Goal: Contribute content

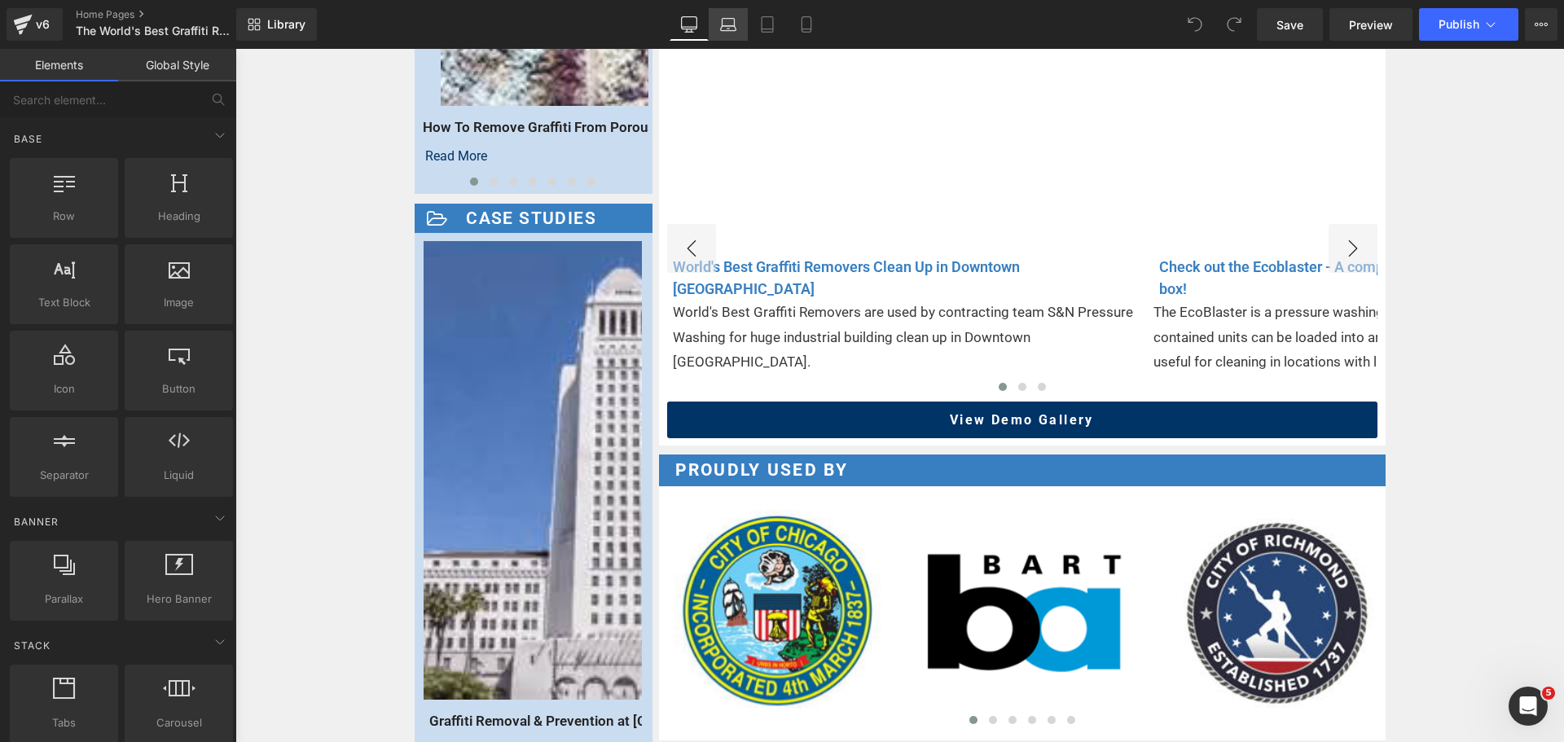
click at [733, 20] on icon at bounding box center [728, 24] width 16 height 16
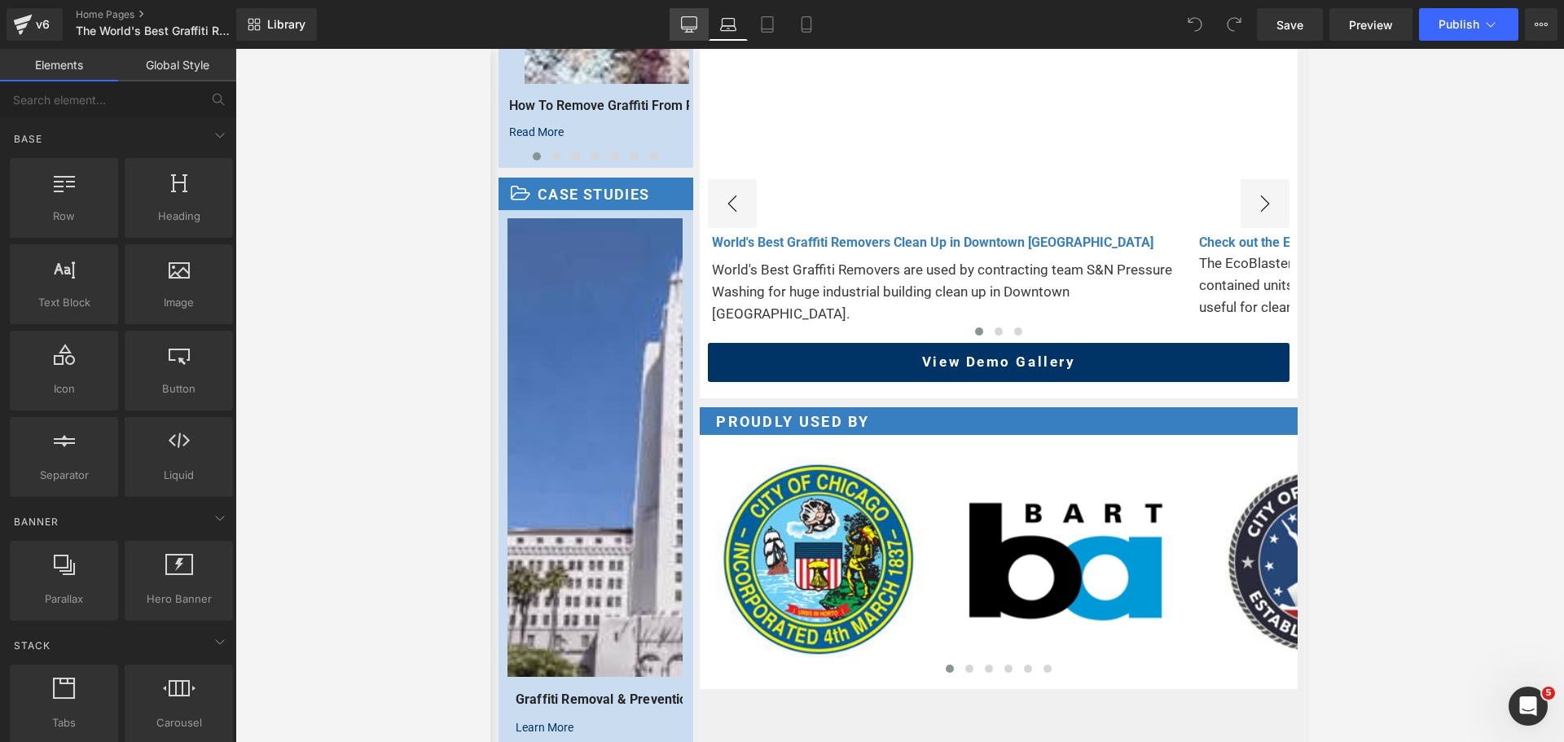
scroll to position [1397, 0]
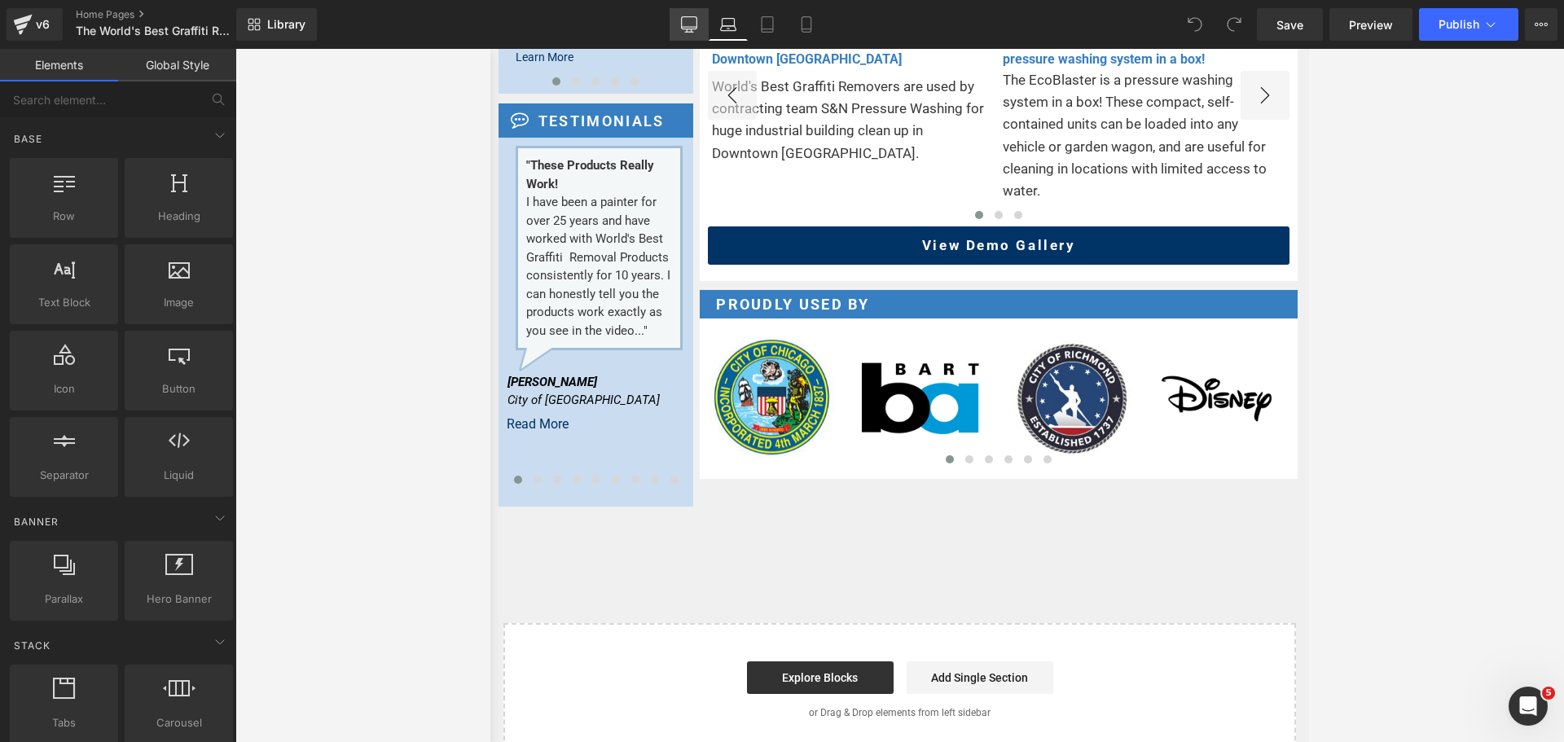
click at [693, 20] on icon at bounding box center [689, 24] width 16 height 16
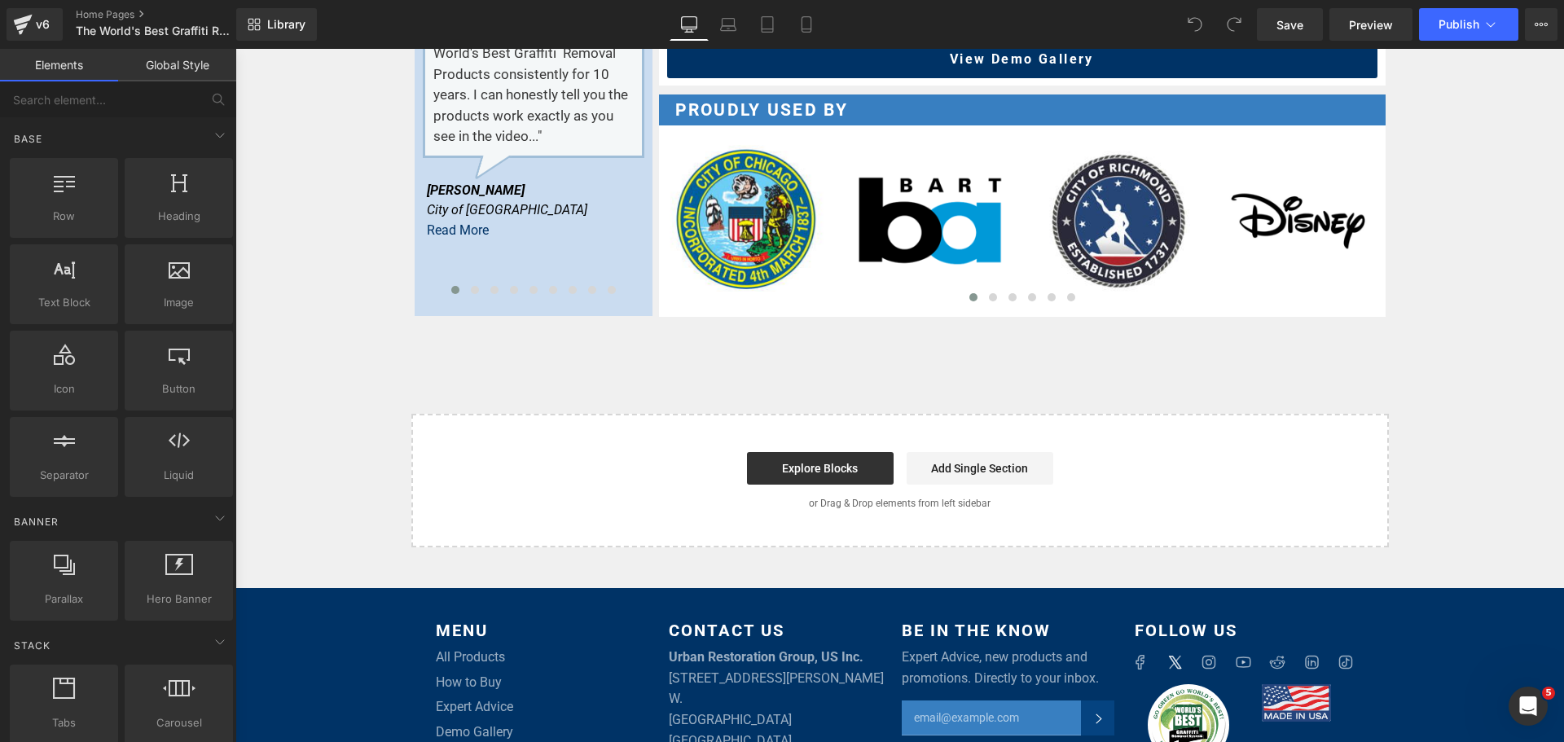
scroll to position [1448, 0]
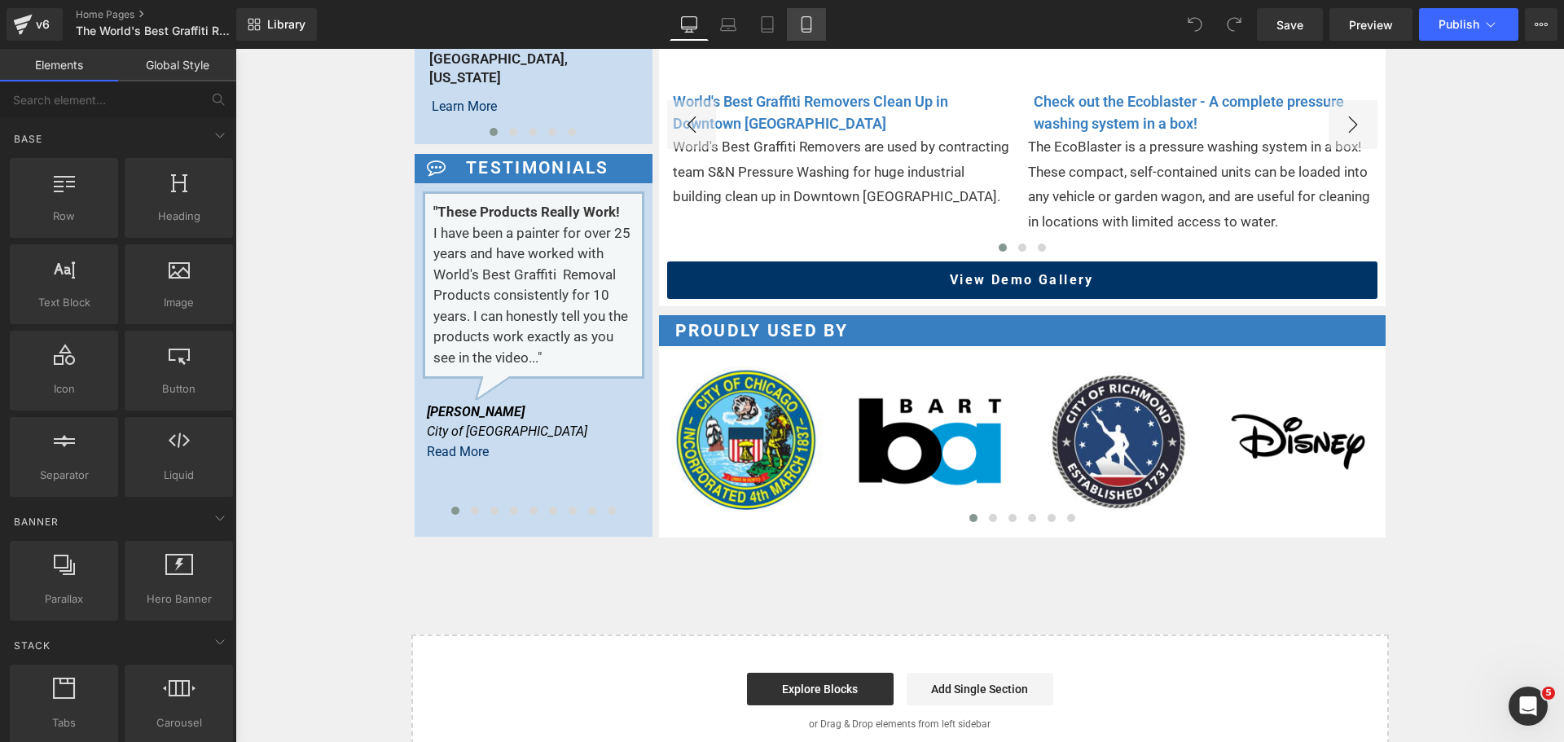
click at [807, 32] on icon at bounding box center [806, 24] width 9 height 15
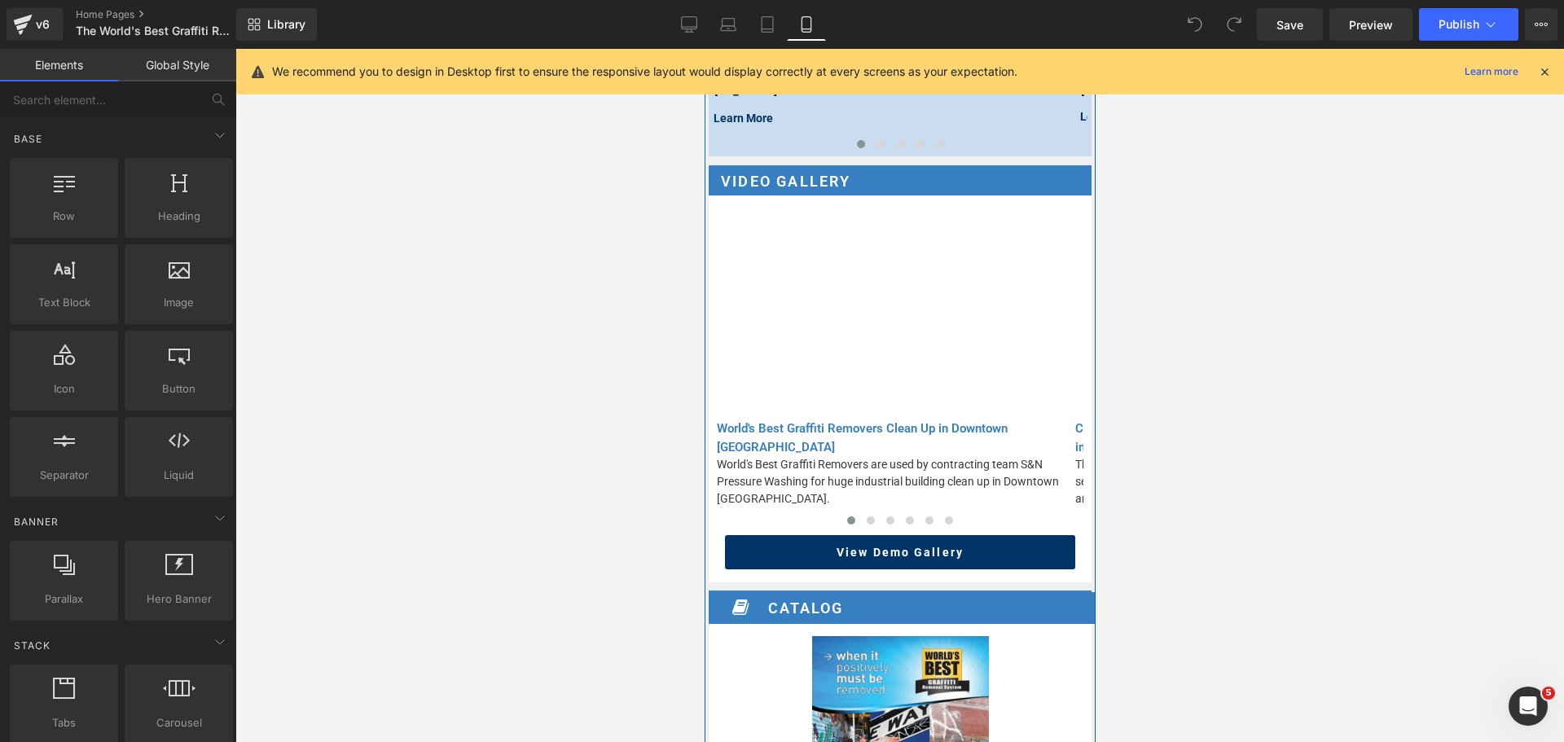
scroll to position [1687, 0]
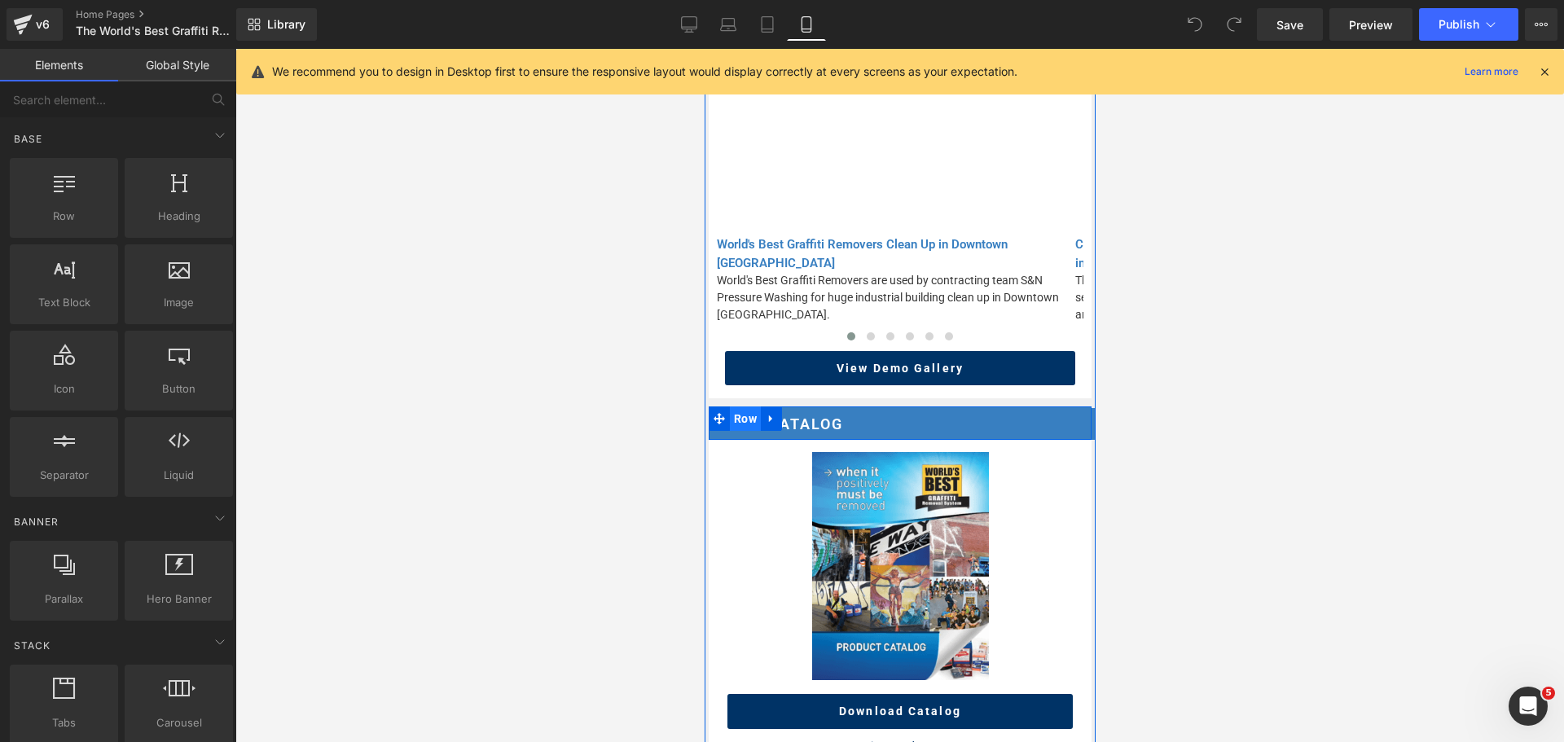
click at [747, 417] on span "Row" at bounding box center [744, 419] width 31 height 24
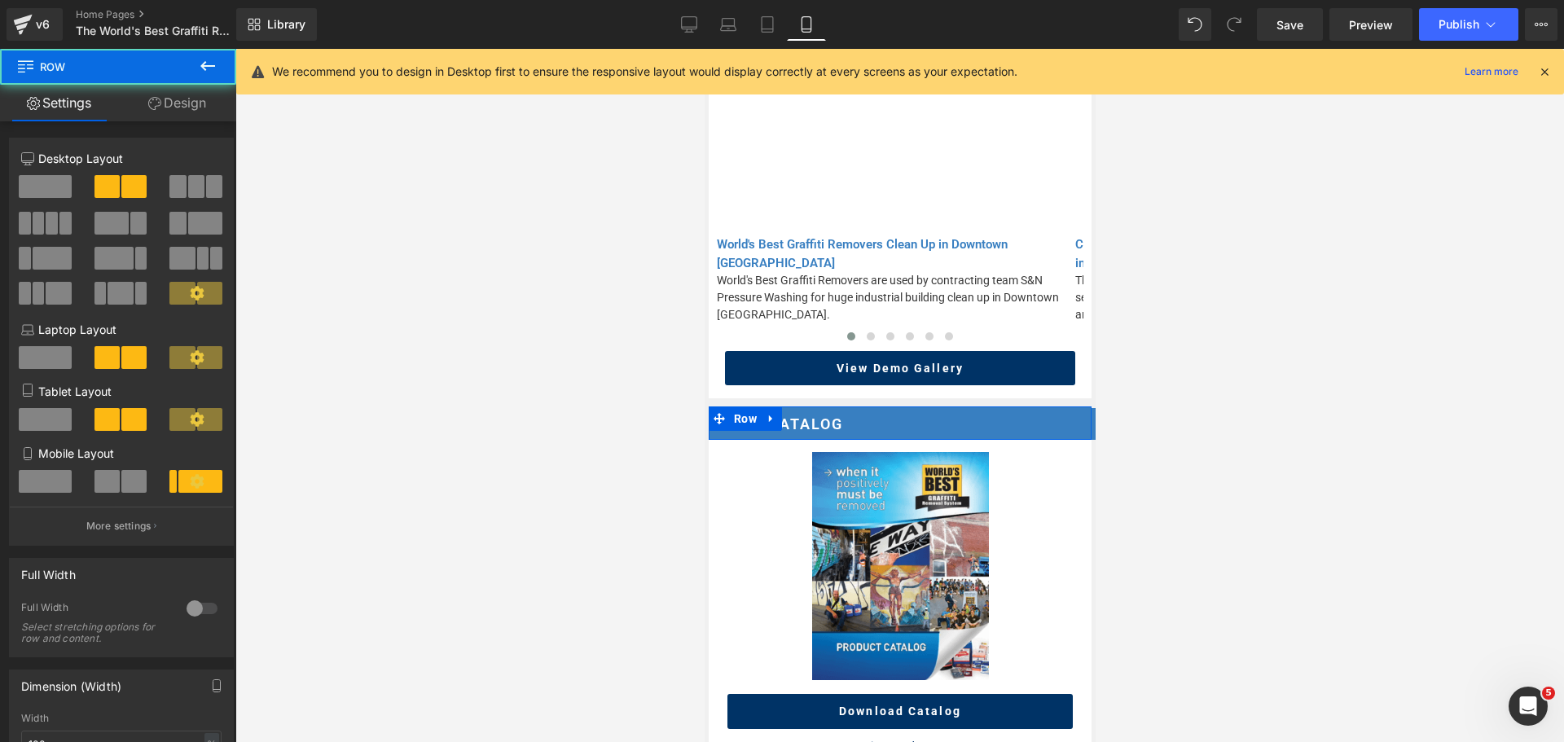
click at [197, 99] on link "Design" at bounding box center [177, 103] width 118 height 37
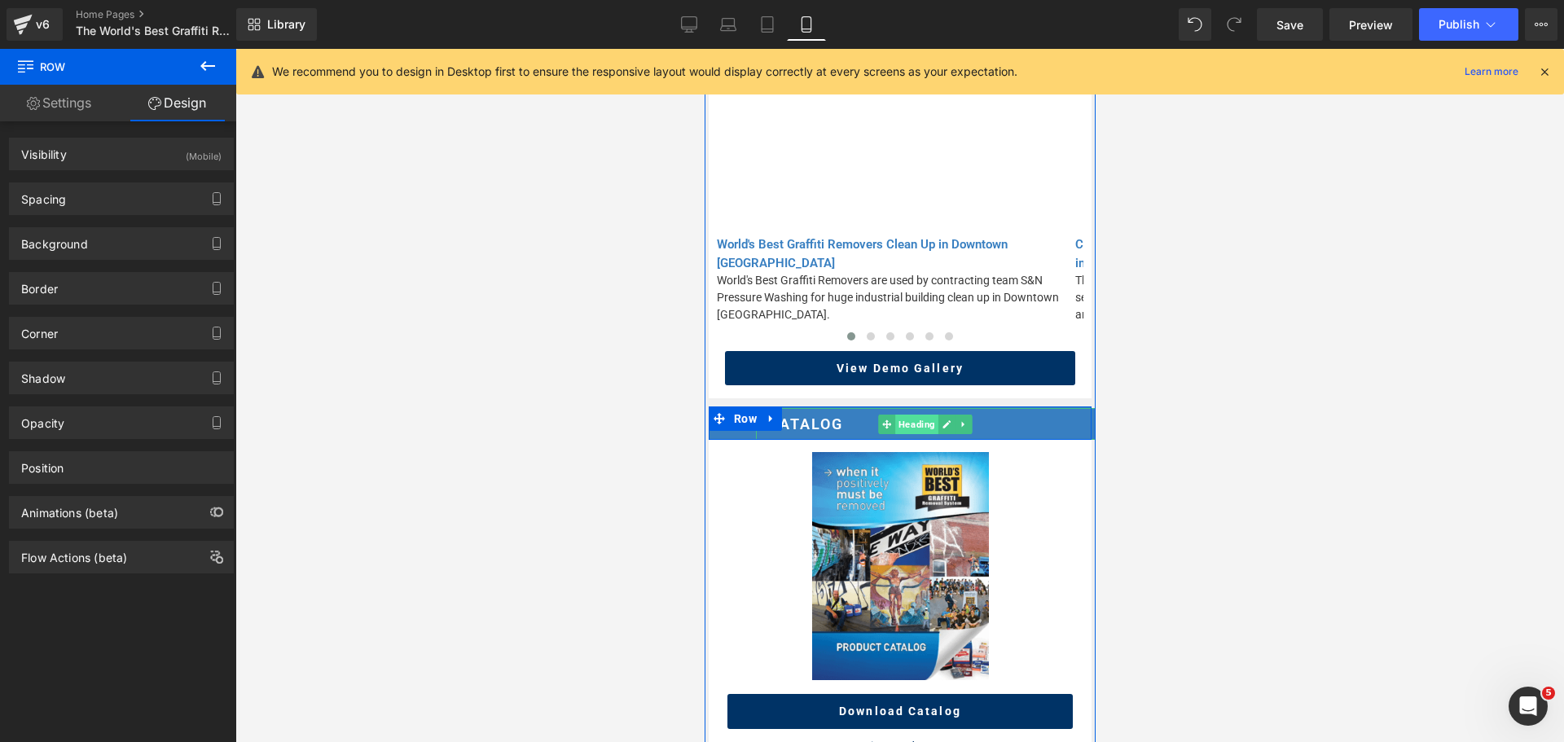
click at [922, 434] on span "Heading" at bounding box center [916, 425] width 43 height 20
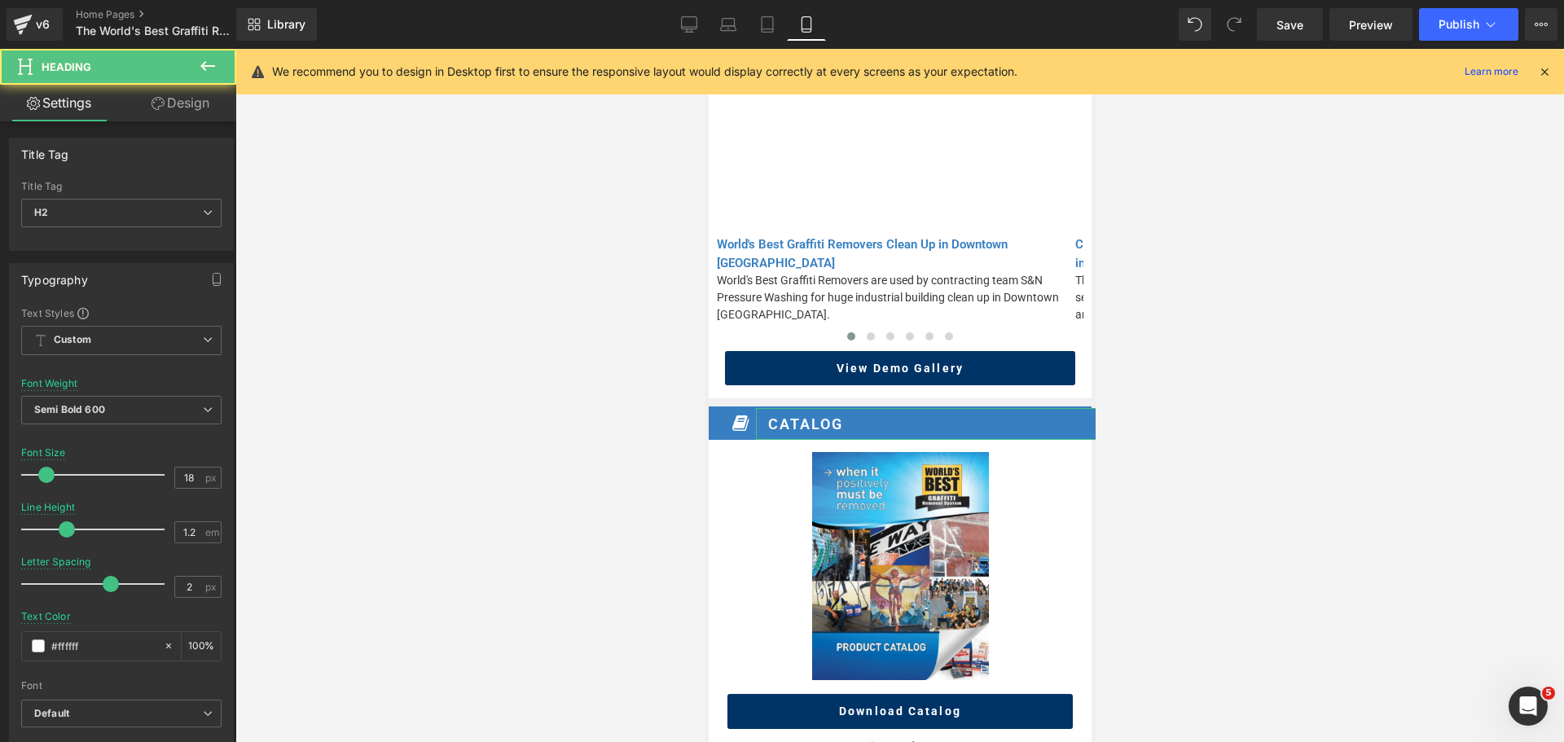
click at [210, 102] on link "Design" at bounding box center [180, 103] width 118 height 37
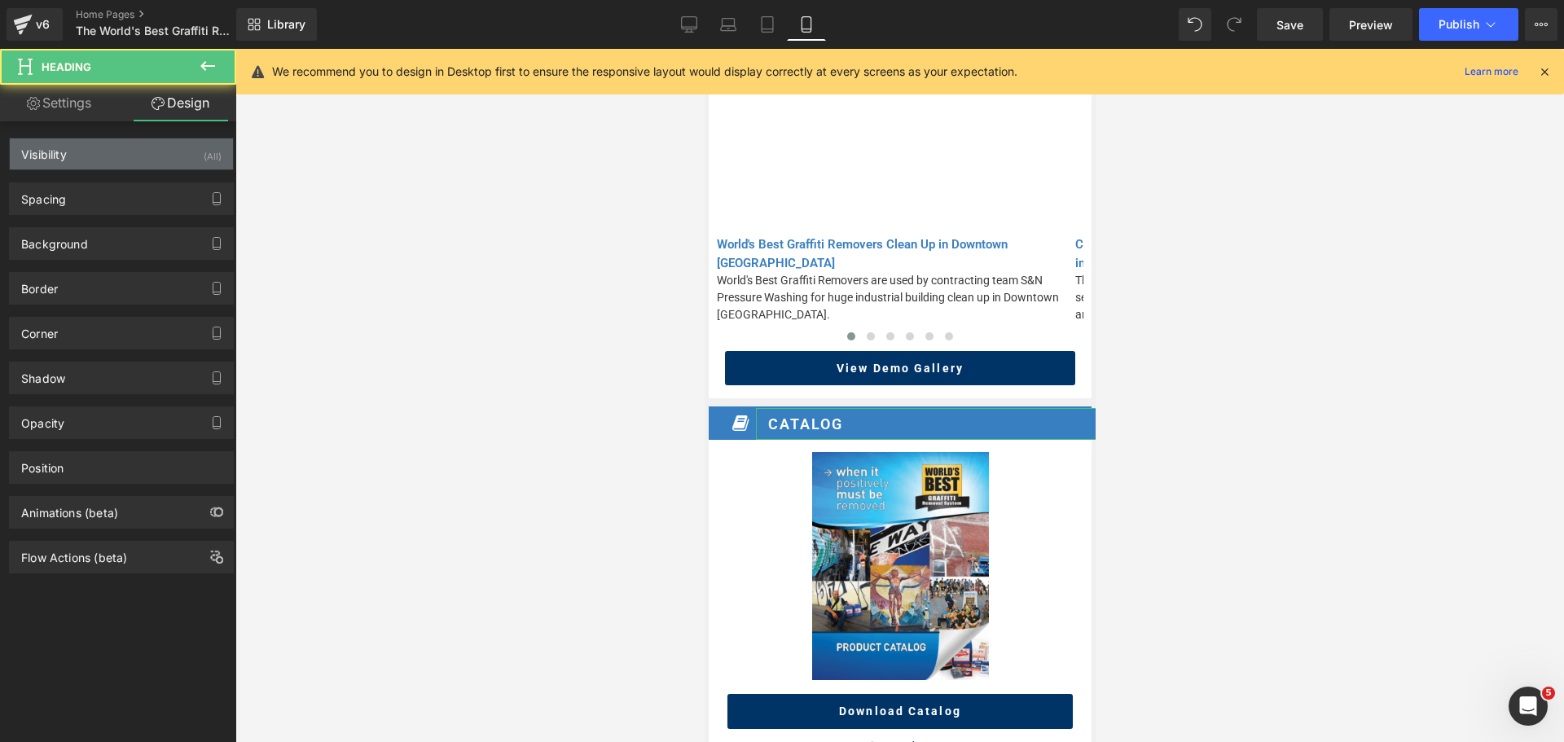
click at [184, 155] on div "Visibility (All)" at bounding box center [121, 154] width 223 height 31
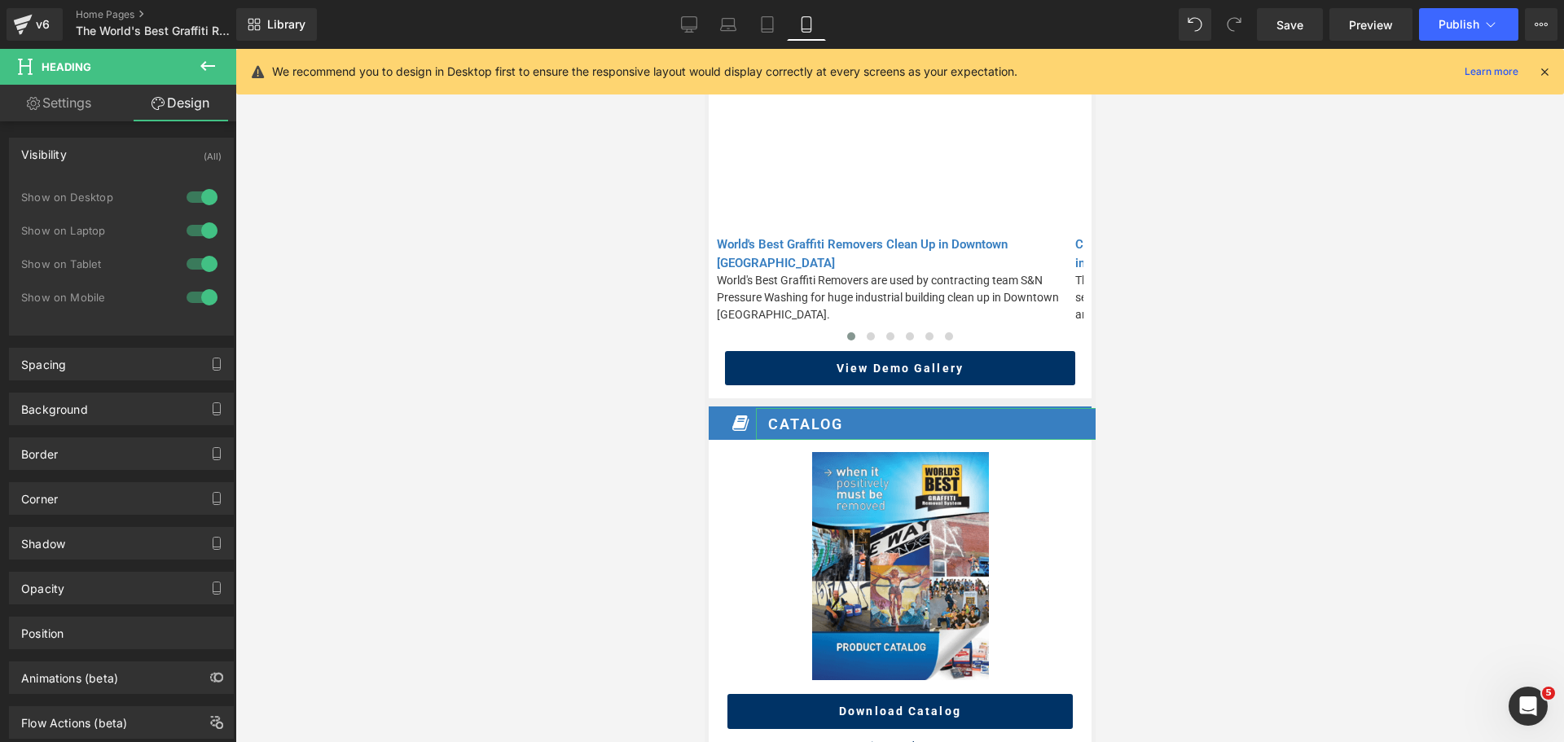
click at [197, 263] on div at bounding box center [202, 264] width 39 height 26
click at [206, 218] on div at bounding box center [202, 231] width 39 height 26
click at [202, 189] on div at bounding box center [202, 197] width 39 height 26
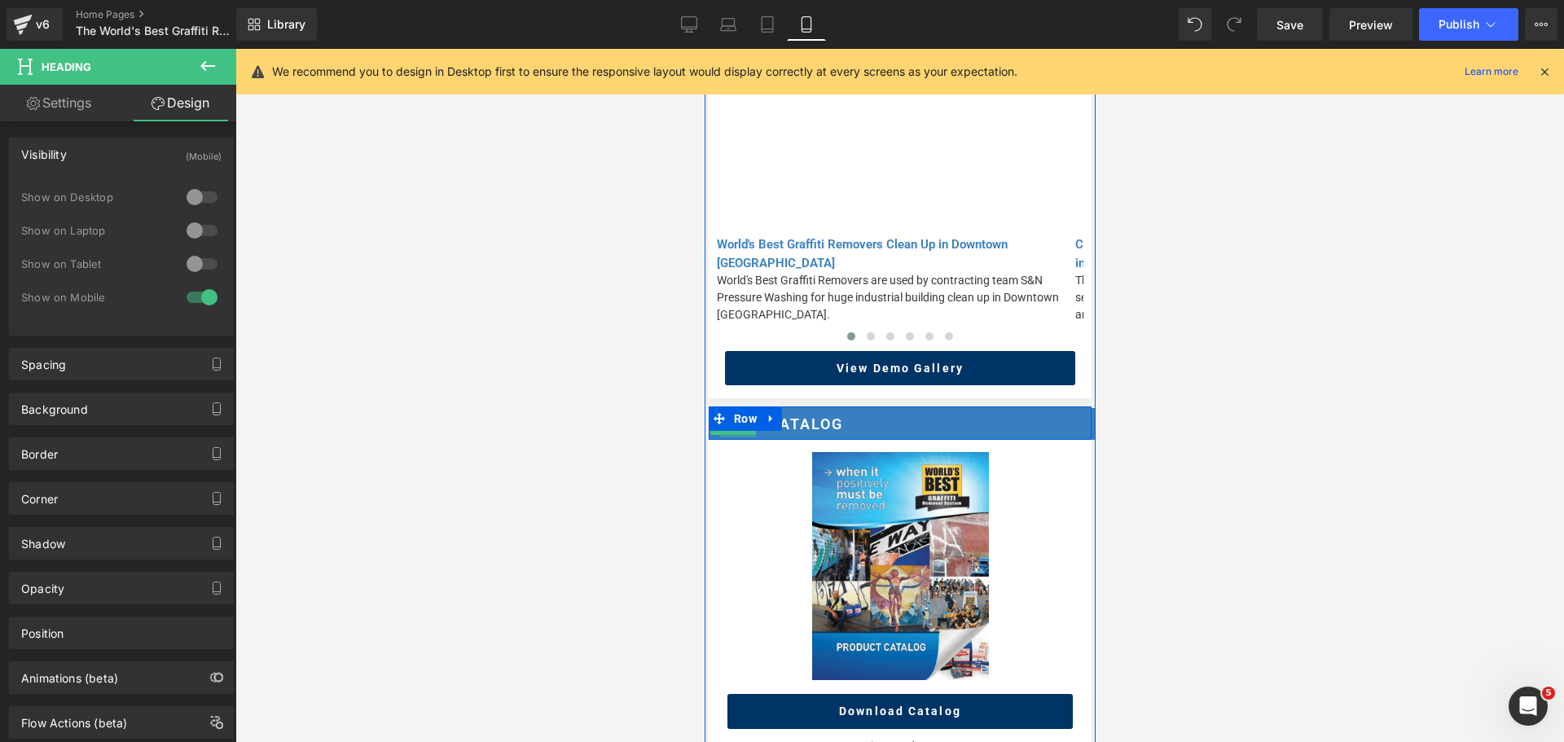
drag, startPoint x: 740, startPoint y: 439, endPoint x: 1208, endPoint y: 405, distance: 469.8
click at [740, 436] on span "Icon" at bounding box center [739, 426] width 25 height 20
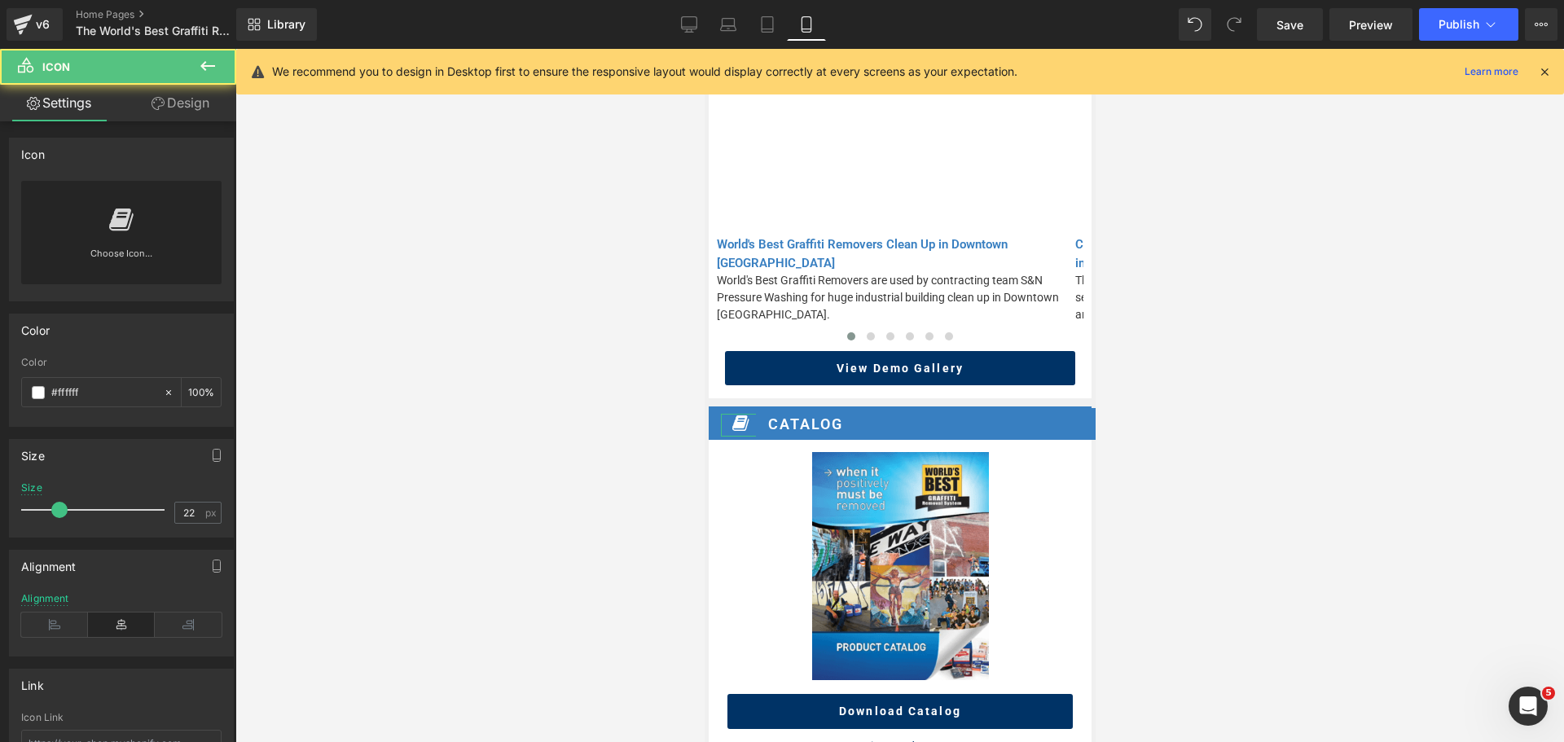
click at [181, 95] on link "Design" at bounding box center [180, 103] width 118 height 37
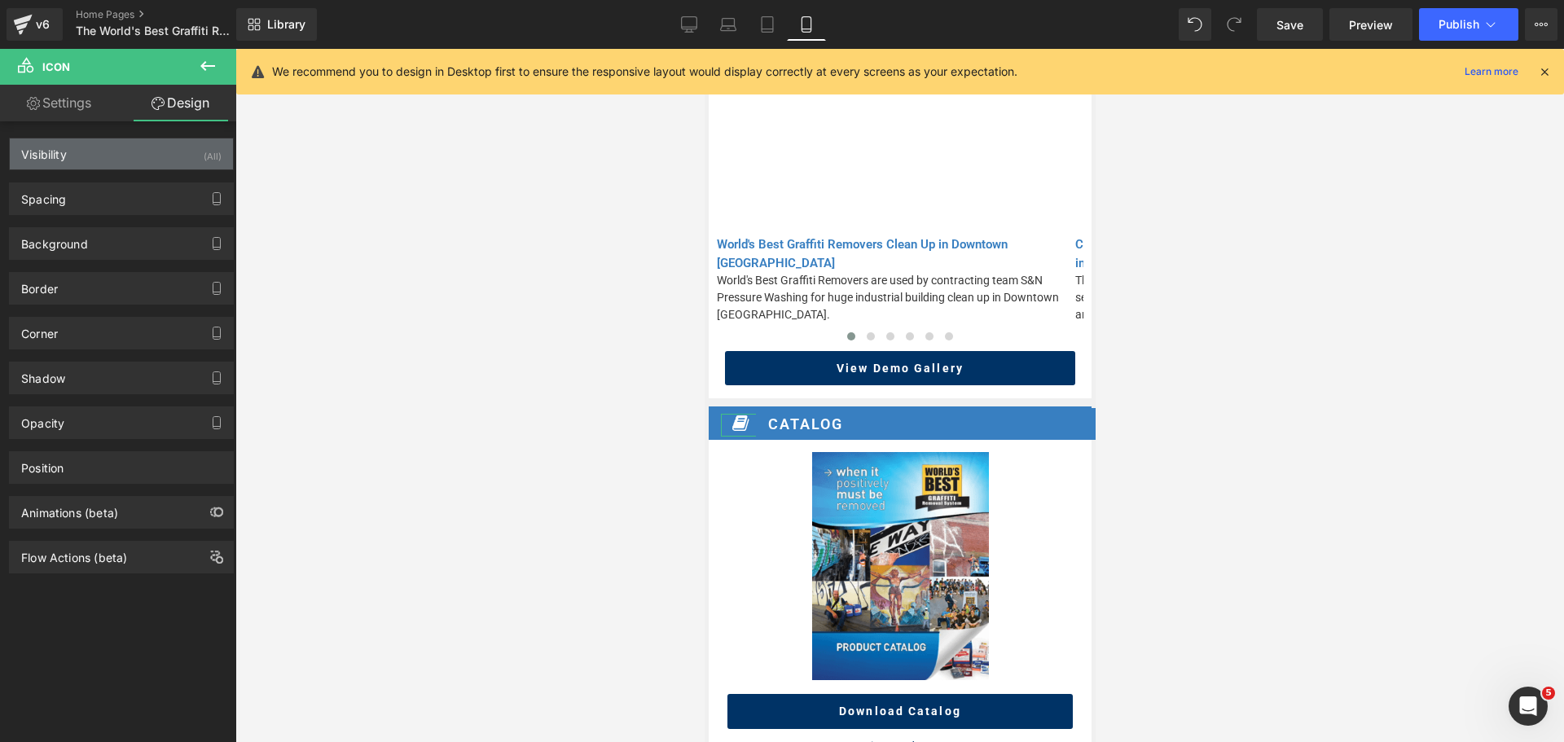
click at [165, 144] on div "Visibility (All)" at bounding box center [121, 154] width 223 height 31
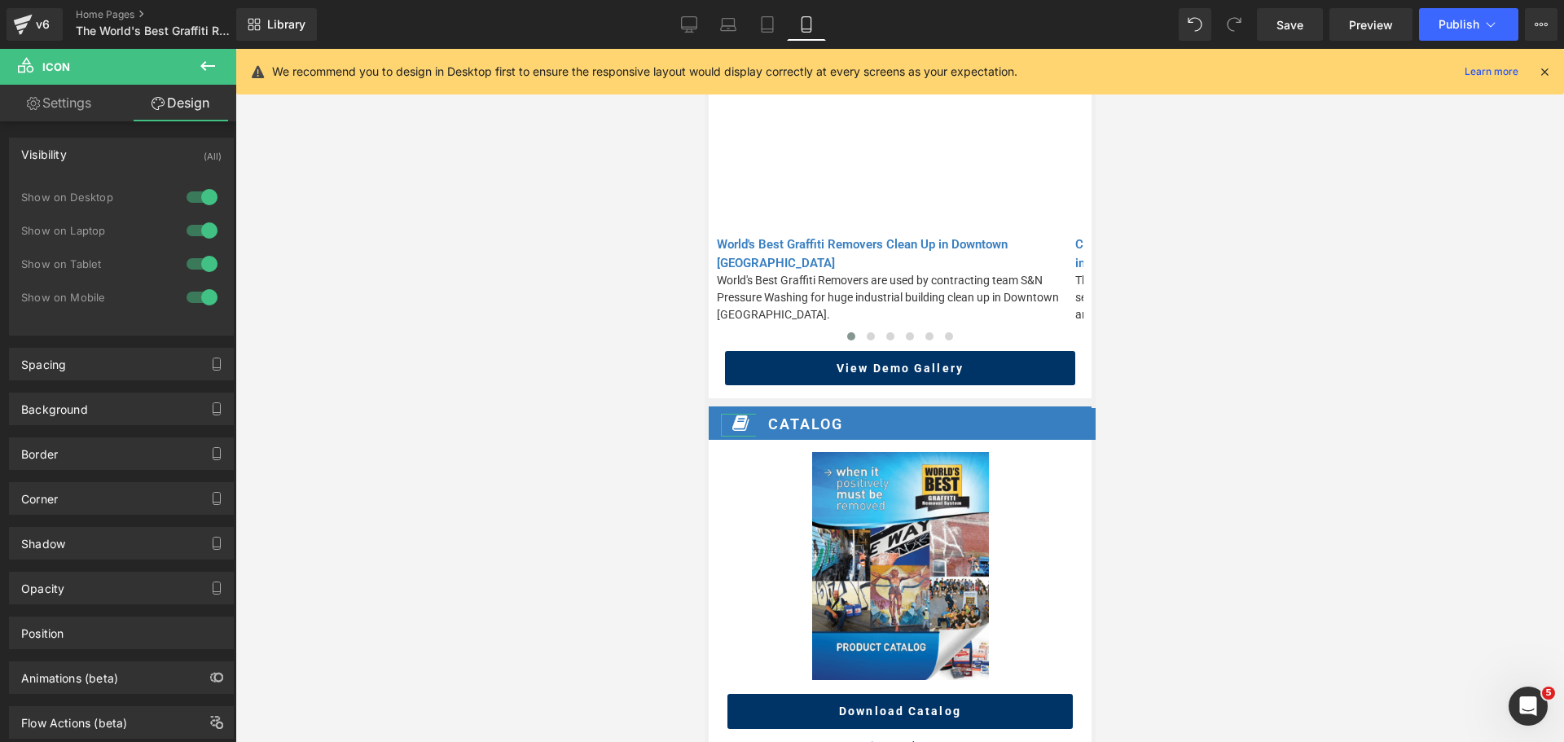
click at [200, 262] on div at bounding box center [202, 264] width 39 height 26
click at [200, 239] on div at bounding box center [202, 231] width 39 height 26
click at [199, 182] on div "1 Show on Desktop 1 Show on Laptop 1 Show on Tablet 1 Show on Mobile" at bounding box center [121, 252] width 200 height 142
click at [200, 191] on div at bounding box center [202, 197] width 39 height 26
click at [688, 24] on icon at bounding box center [689, 24] width 16 height 16
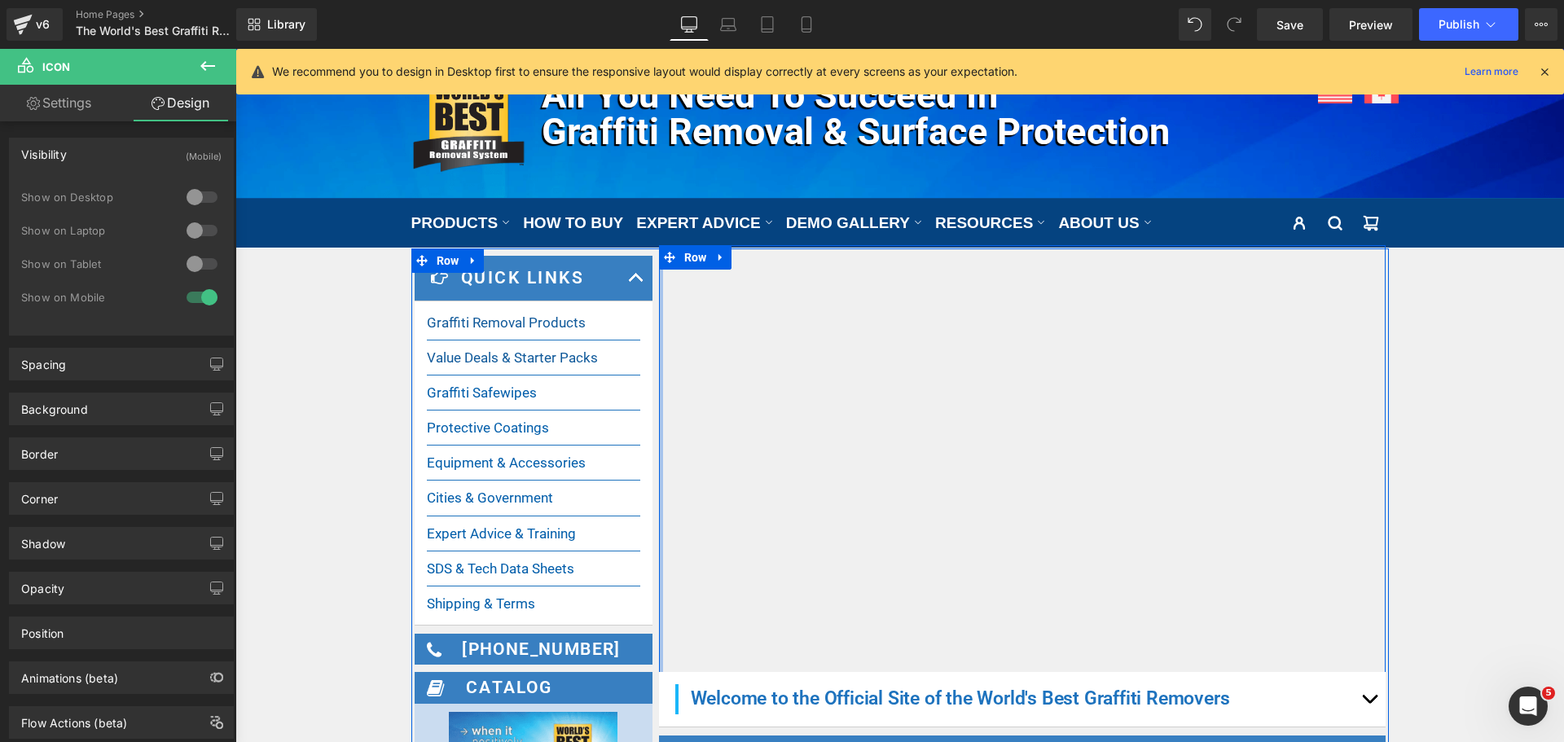
scroll to position [407, 0]
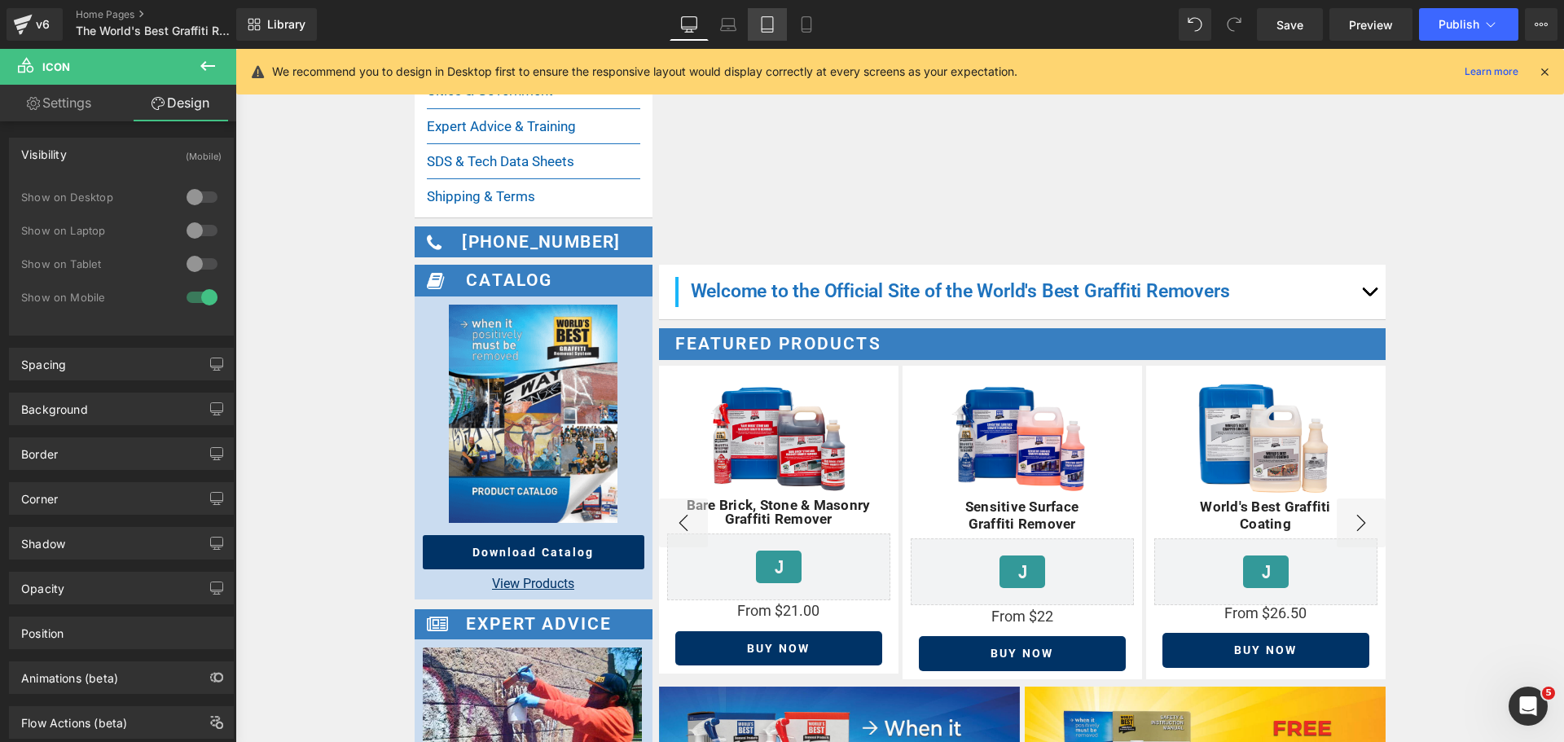
drag, startPoint x: 715, startPoint y: 24, endPoint x: 780, endPoint y: 32, distance: 64.8
click at [718, 24] on link "Laptop" at bounding box center [728, 24] width 39 height 33
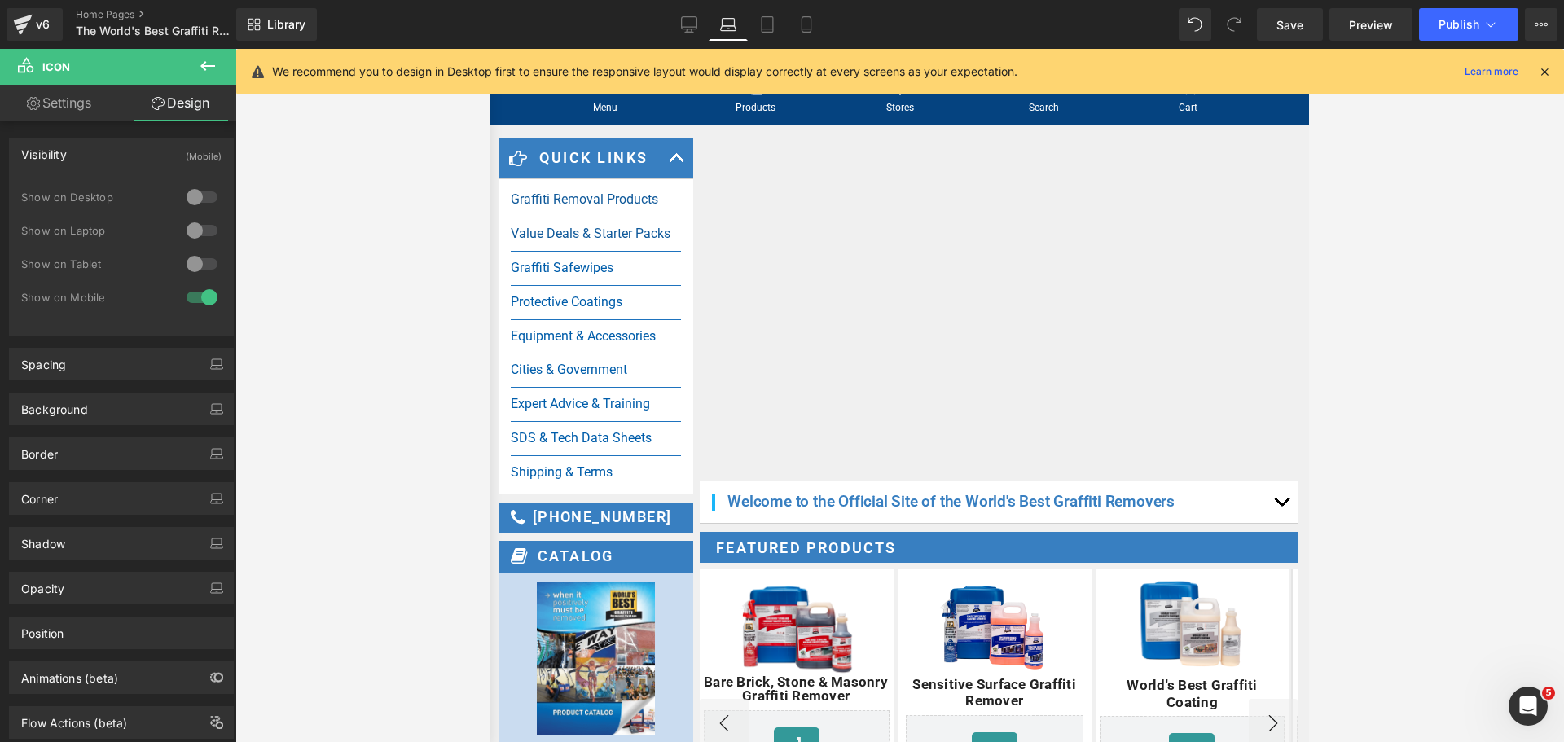
scroll to position [0, 0]
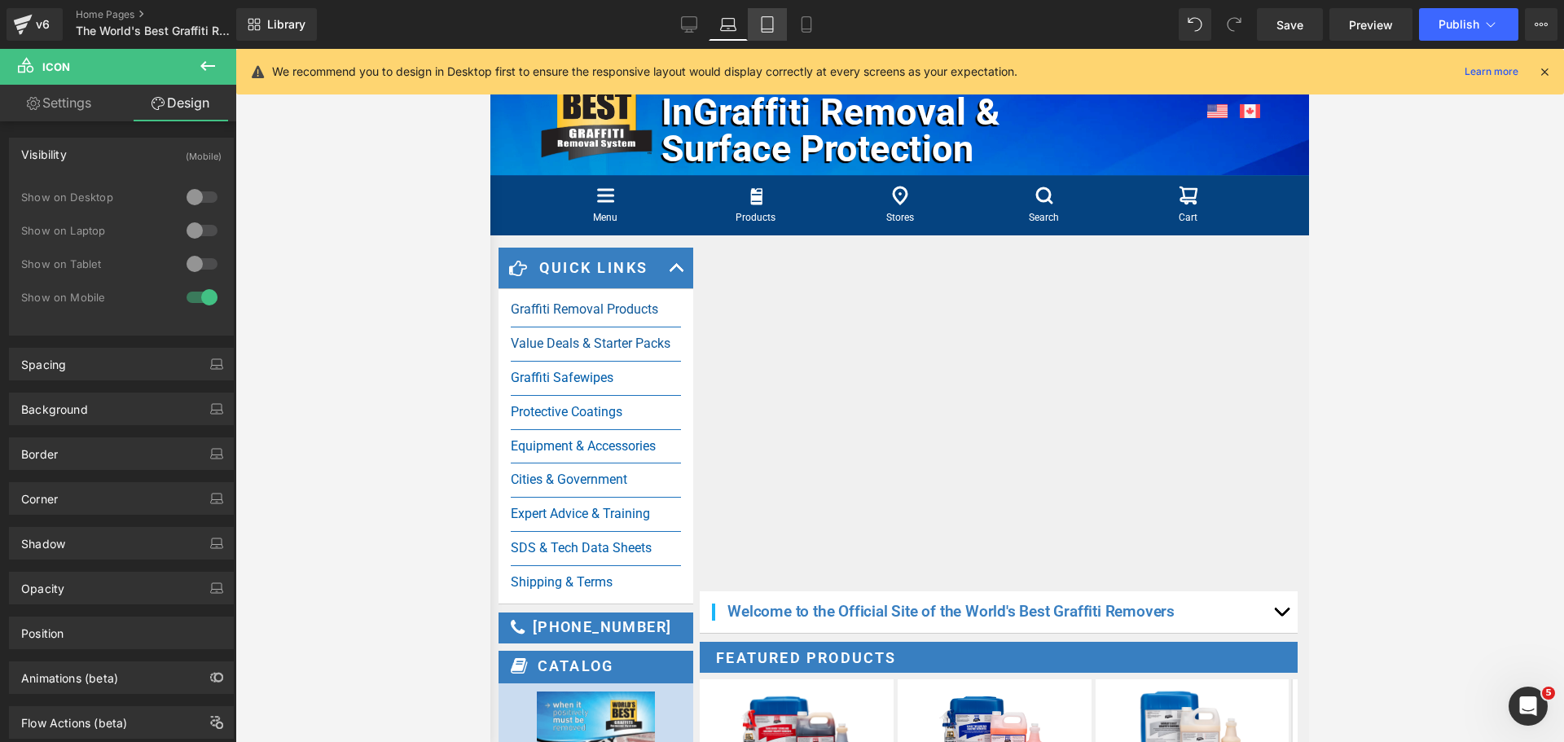
click at [768, 24] on icon at bounding box center [767, 24] width 16 height 16
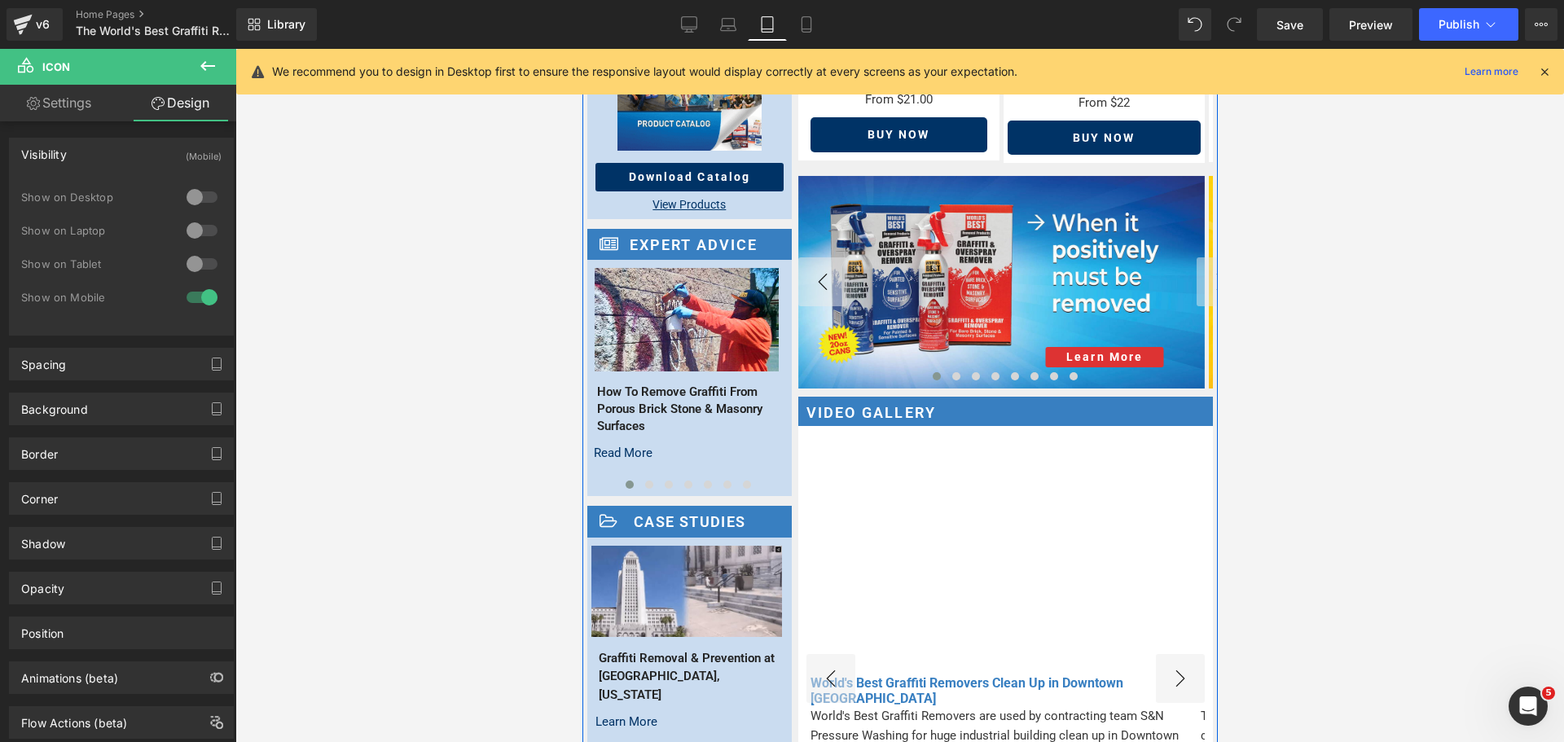
scroll to position [733, 0]
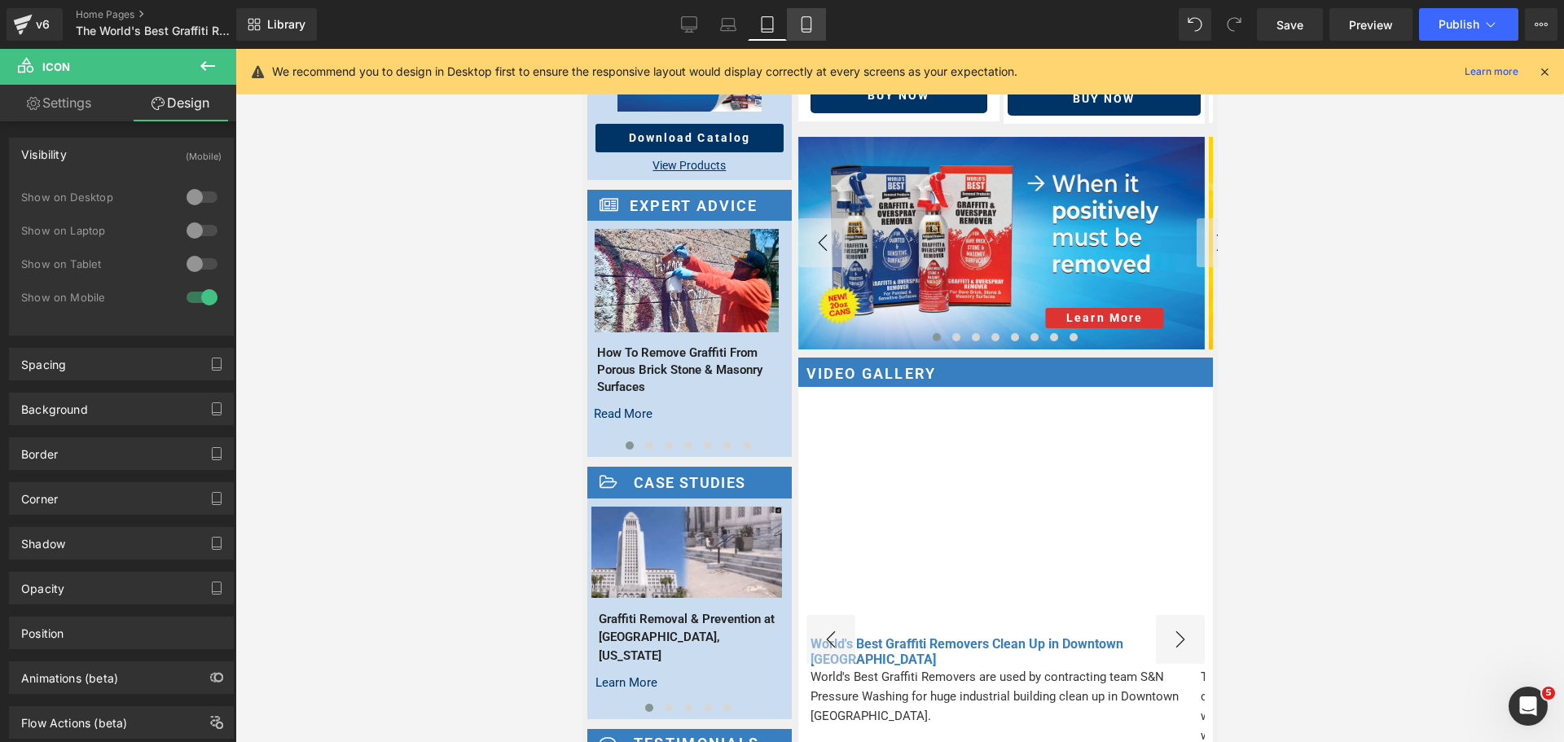
click at [811, 29] on icon at bounding box center [806, 29] width 9 height 0
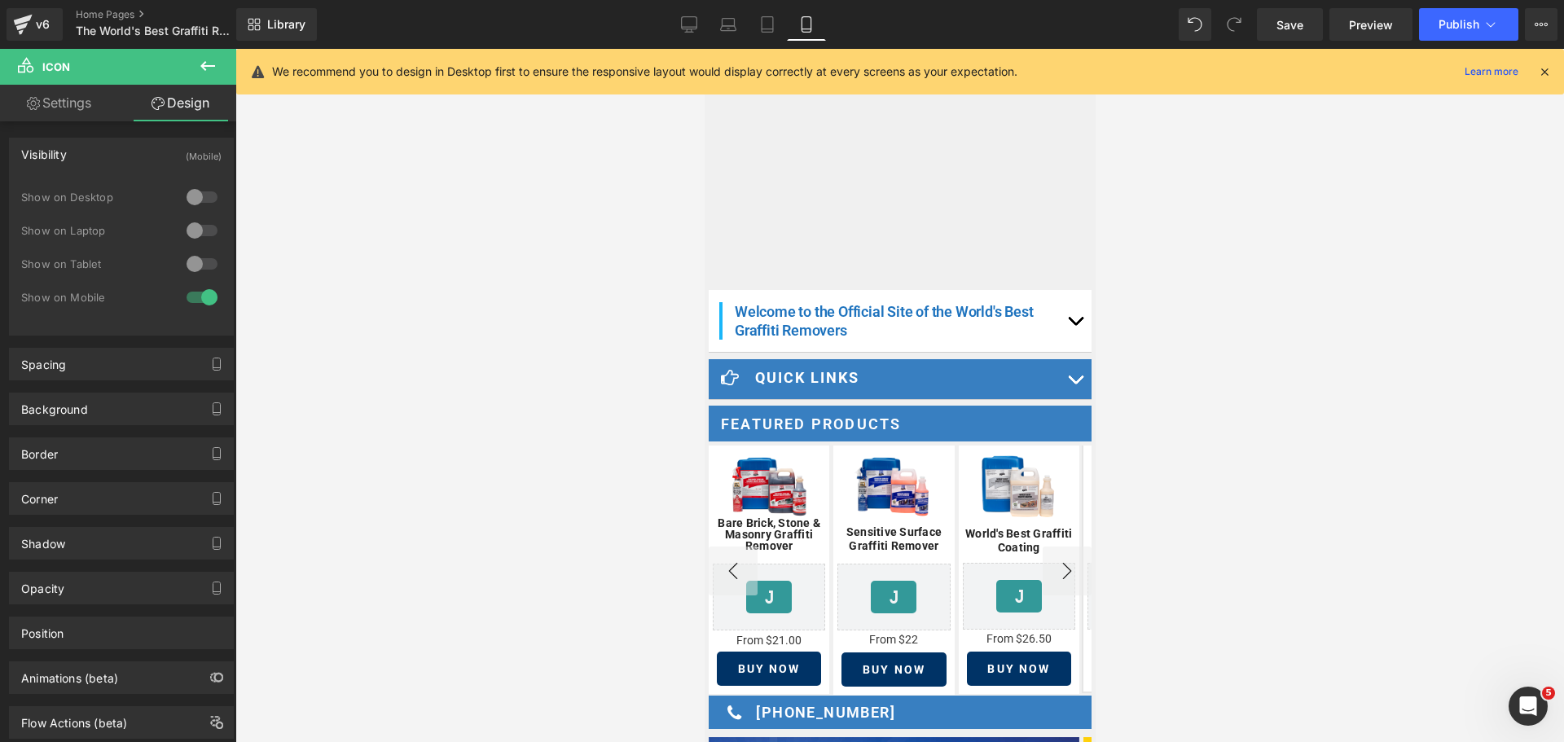
scroll to position [0, 0]
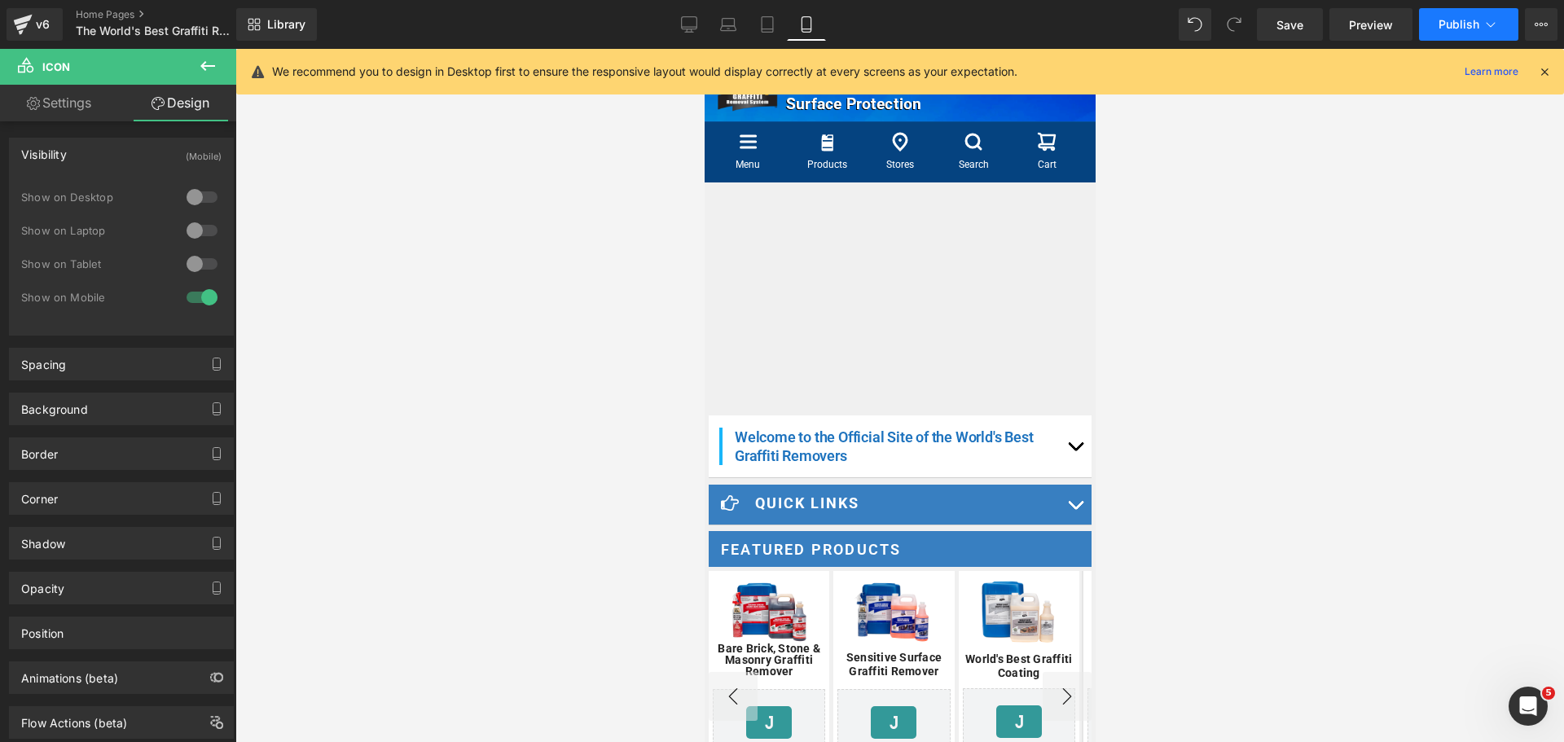
click at [1451, 23] on span "Publish" at bounding box center [1459, 24] width 41 height 13
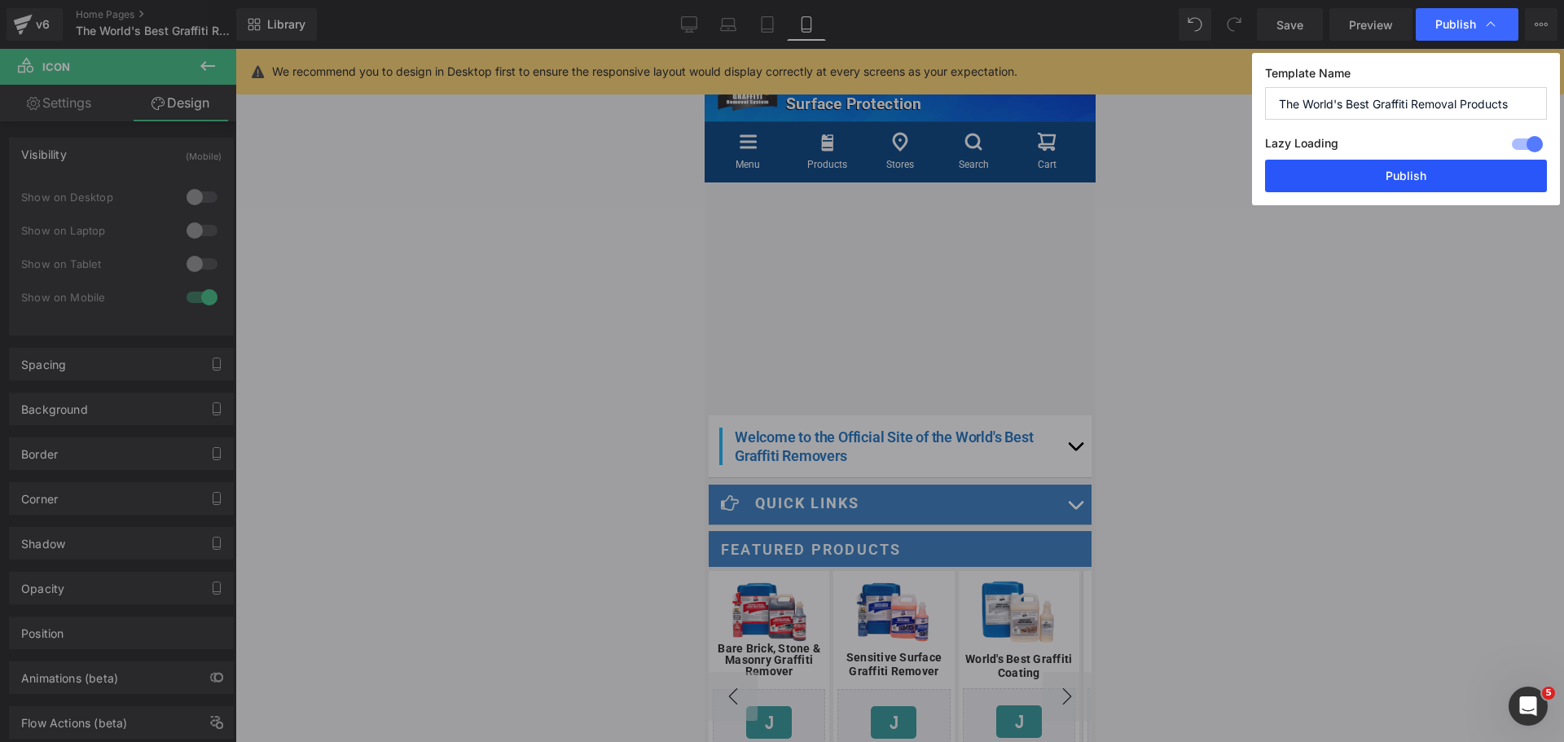
click at [1424, 180] on button "Publish" at bounding box center [1406, 176] width 282 height 33
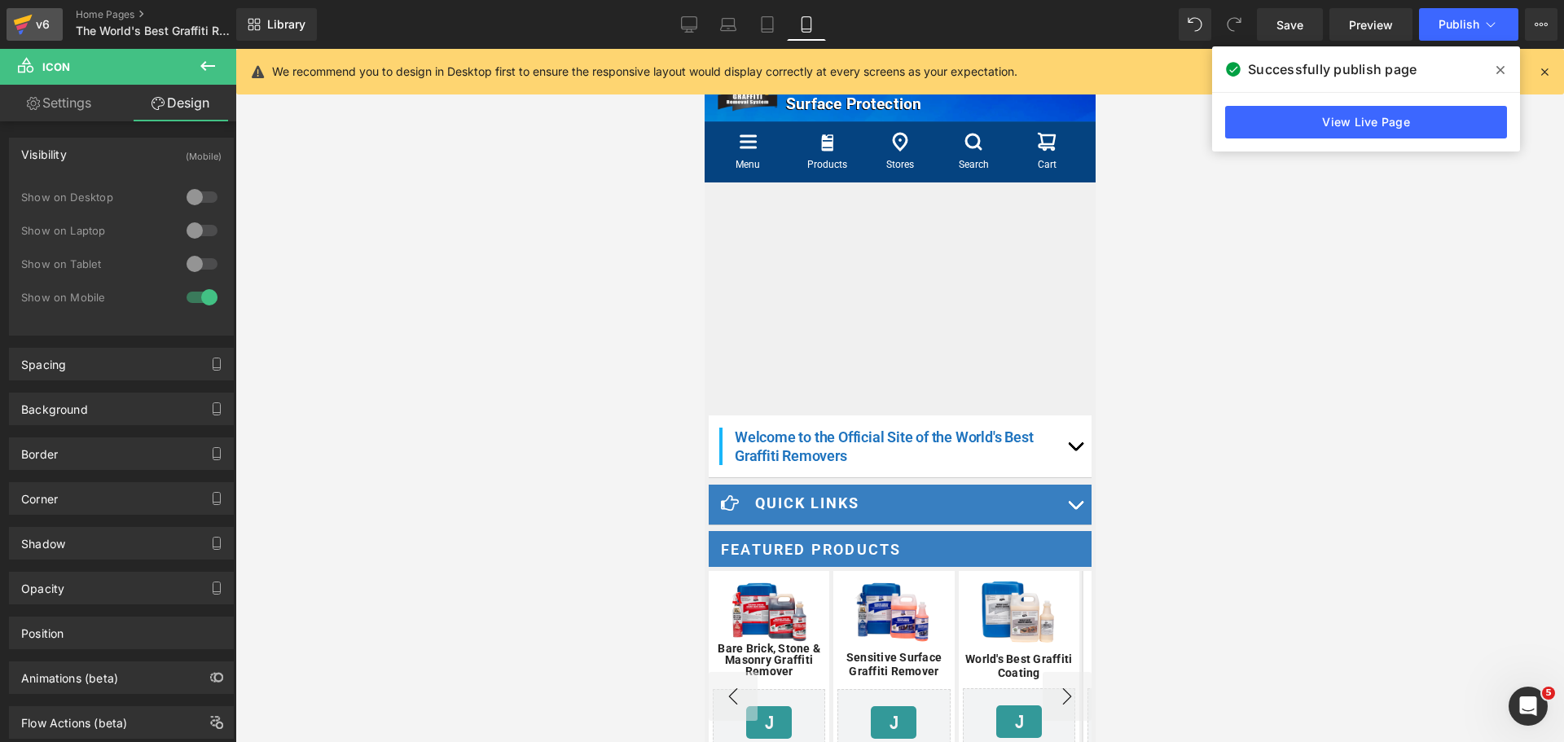
click at [30, 29] on icon at bounding box center [23, 24] width 20 height 41
